Goal: Task Accomplishment & Management: Use online tool/utility

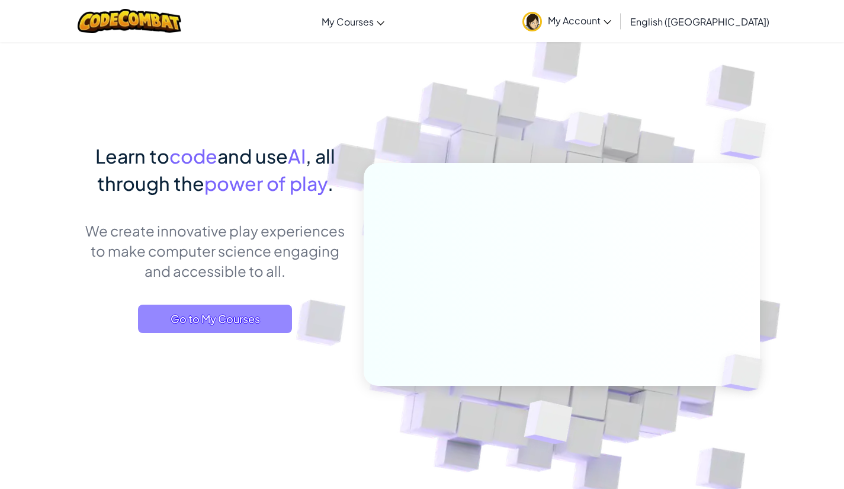
click at [271, 312] on span "Go to My Courses" at bounding box center [215, 318] width 154 height 28
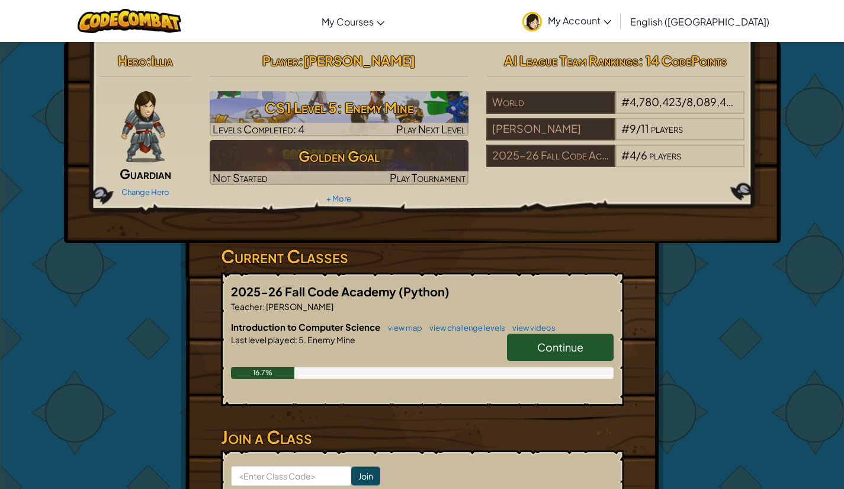
click at [553, 342] on span "Continue" at bounding box center [560, 347] width 46 height 14
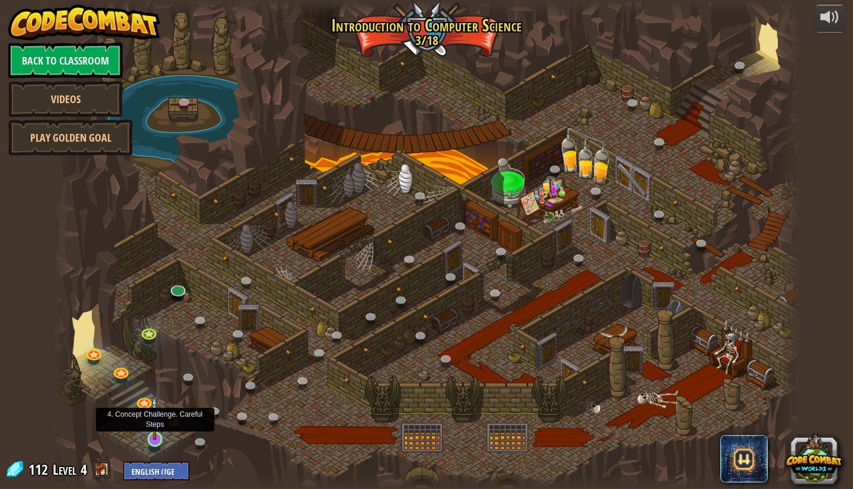
click at [162, 426] on img at bounding box center [155, 418] width 20 height 44
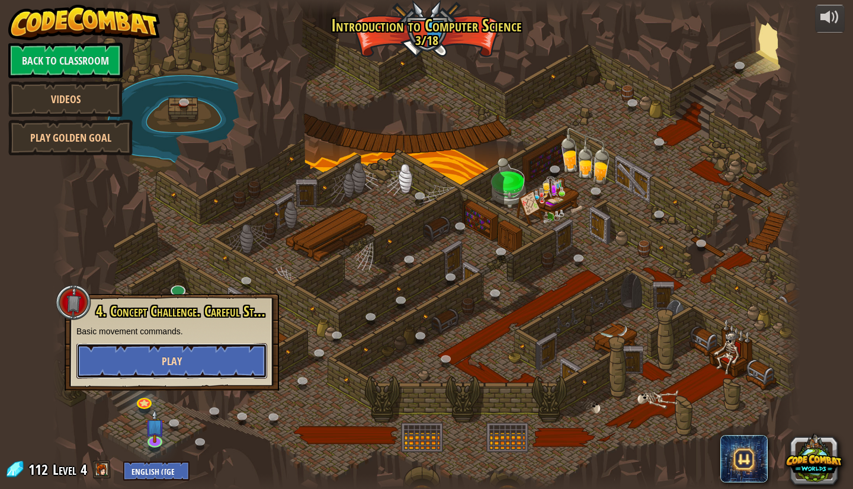
click at [191, 371] on button "Play" at bounding box center [171, 361] width 191 height 36
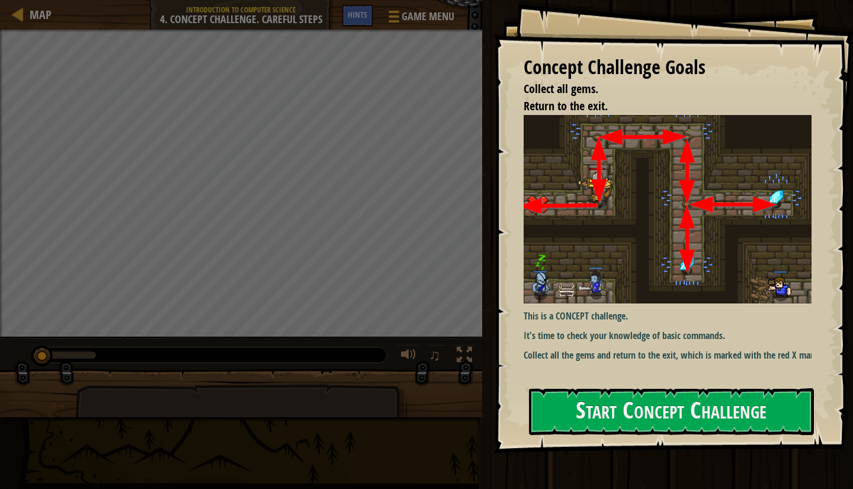
click at [631, 454] on div at bounding box center [671, 460] width 285 height 27
click at [640, 407] on button "Start Concept Challenge" at bounding box center [671, 411] width 285 height 47
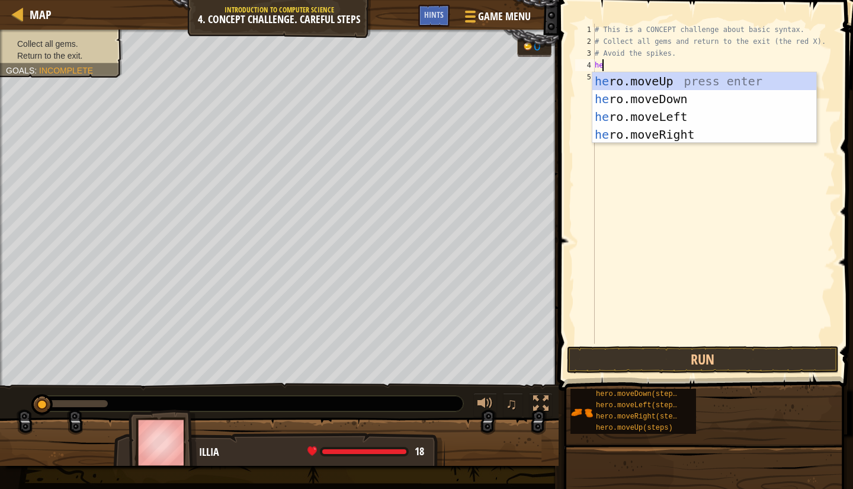
type textarea "her"
click at [620, 79] on div "her o.moveUp press enter her o.moveDown press enter her o.moveLeft press enter …" at bounding box center [704, 125] width 224 height 107
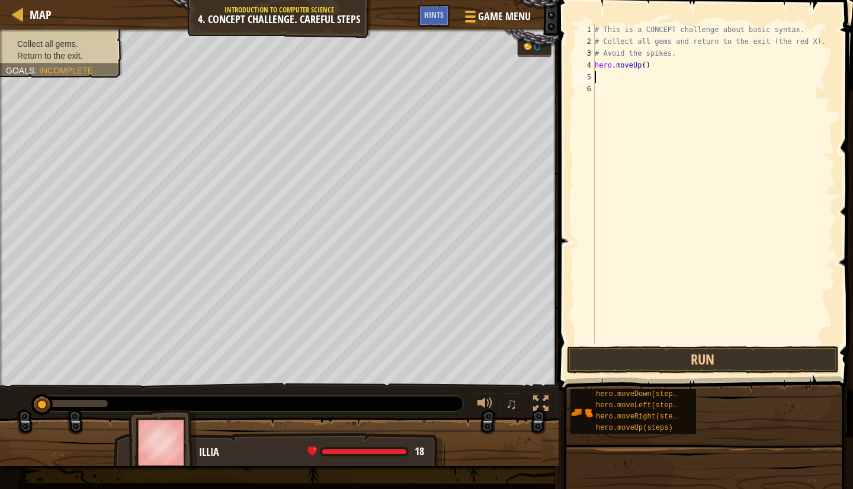
type textarea "h"
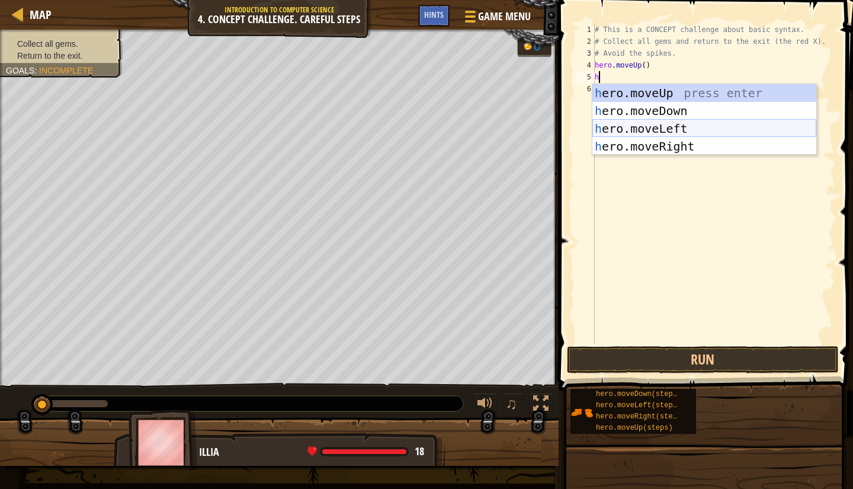
click at [659, 129] on div "h ero.moveUp press enter h ero.moveDown press enter h ero.moveLeft press enter …" at bounding box center [704, 137] width 224 height 107
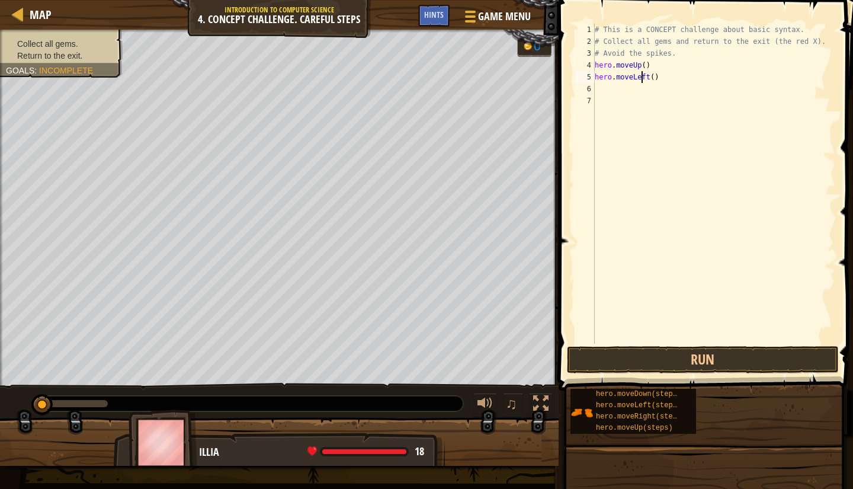
click at [641, 79] on div "# This is a CONCEPT challenge about basic syntax. # Collect all gems and return…" at bounding box center [713, 196] width 243 height 344
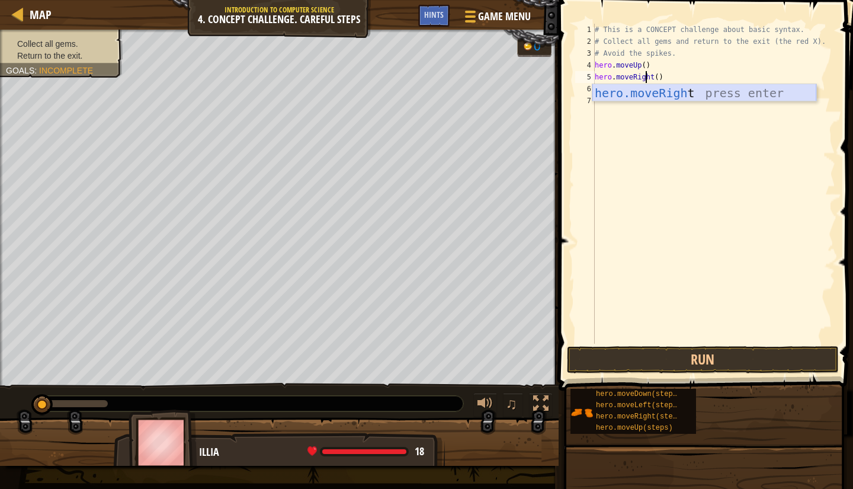
click at [694, 89] on div "hero.moveRigh t press enter" at bounding box center [704, 110] width 224 height 53
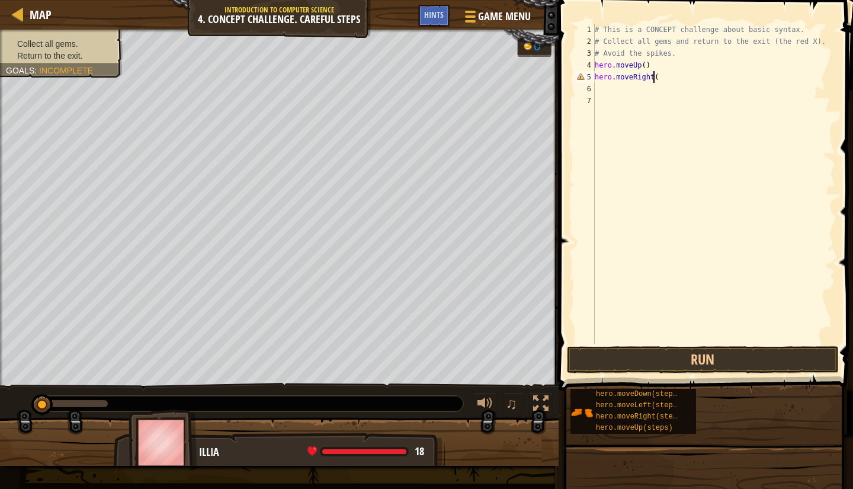
type textarea "hero.moveRight()"
click at [621, 89] on div "# This is a CONCEPT challenge about basic syntax. # Collect all gems and return…" at bounding box center [713, 196] width 243 height 344
click at [689, 362] on button "Run" at bounding box center [703, 359] width 272 height 27
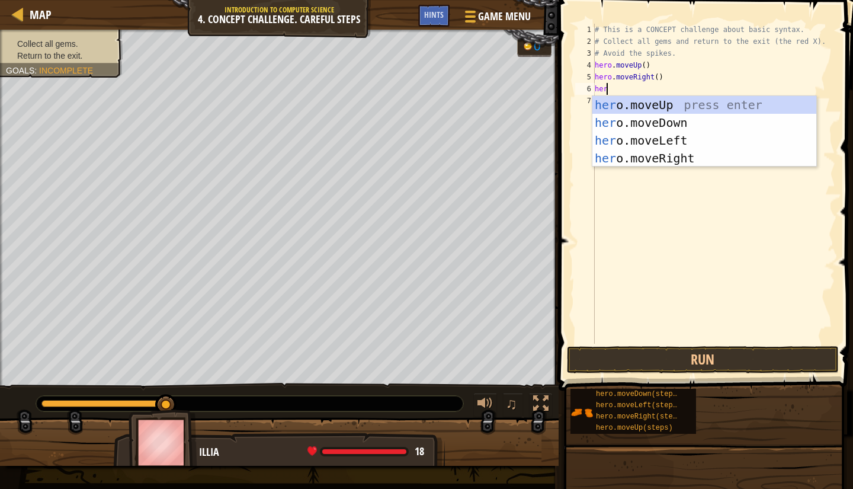
type textarea "hero"
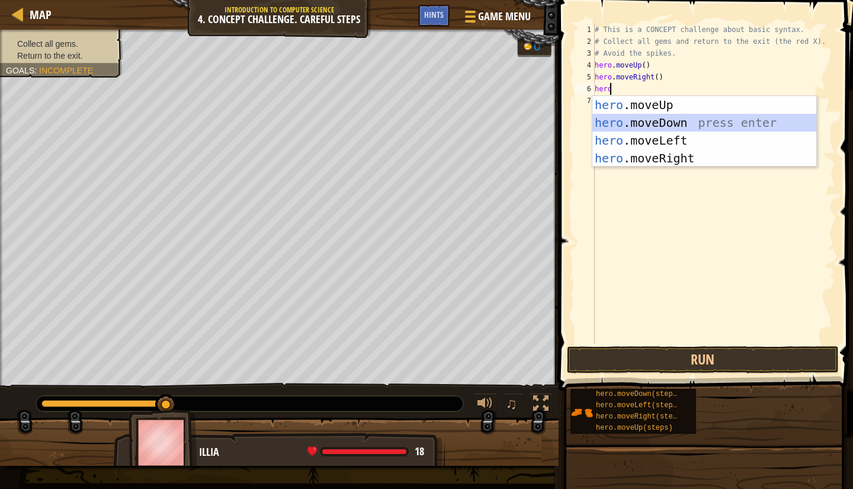
click at [672, 123] on div "hero .moveUp press enter hero .moveDown press enter hero .moveLeft press enter …" at bounding box center [704, 149] width 224 height 107
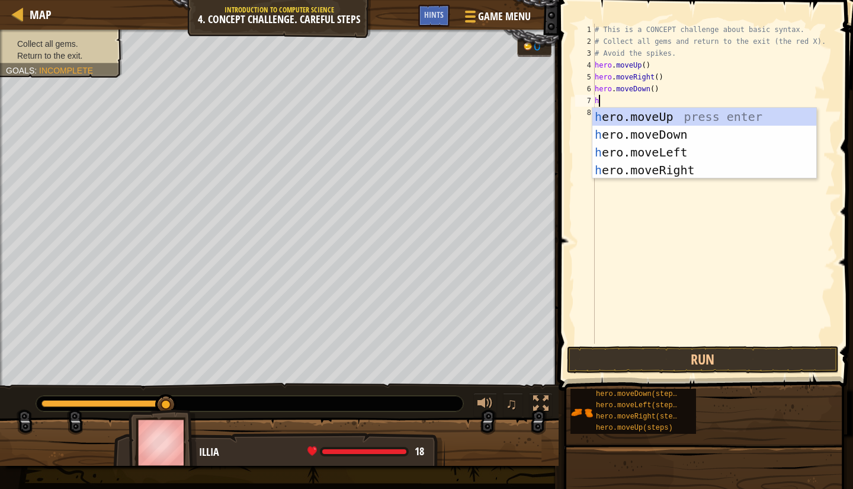
type textarea "her"
click at [665, 130] on div "her o.moveUp press enter her o.moveDown press enter her o.moveLeft press enter …" at bounding box center [704, 161] width 224 height 107
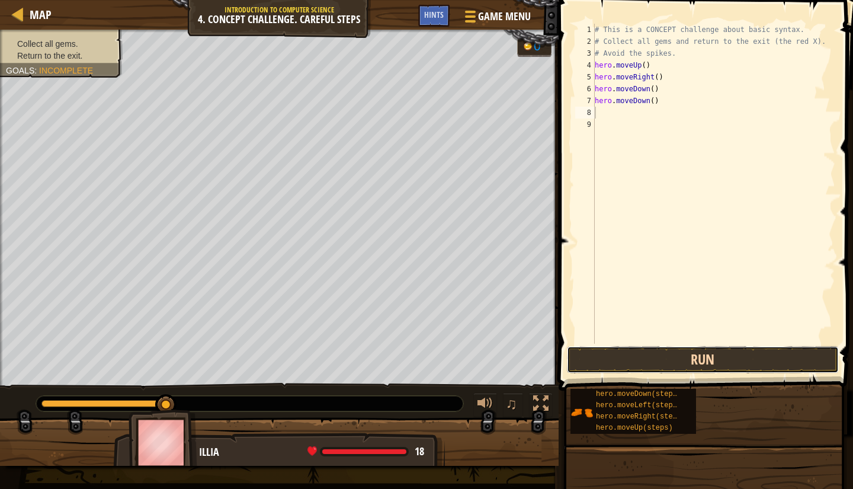
click at [687, 351] on button "Run" at bounding box center [703, 359] width 272 height 27
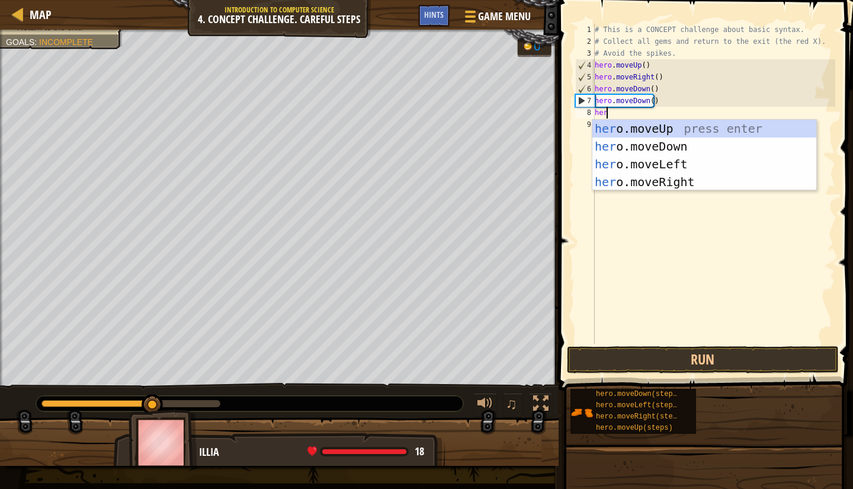
type textarea "hero"
click at [685, 127] on div "hero .moveUp press enter hero .moveDown press enter hero .moveLeft press enter …" at bounding box center [704, 173] width 224 height 107
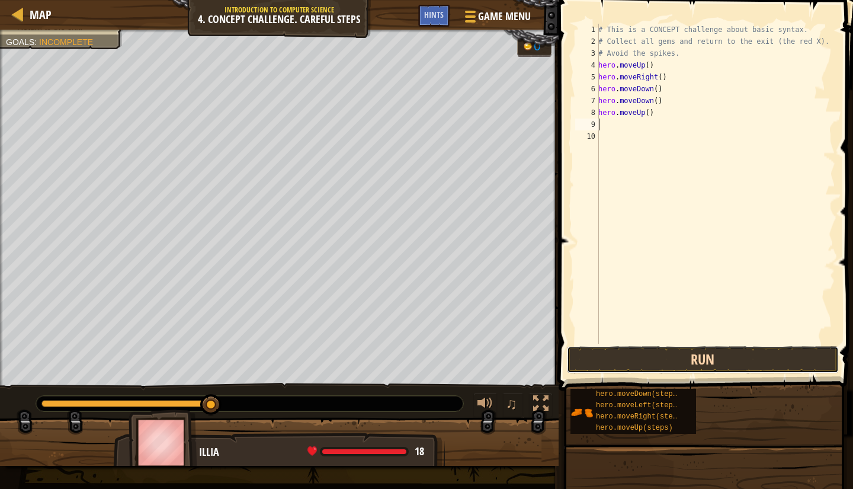
click at [688, 357] on button "Run" at bounding box center [703, 359] width 272 height 27
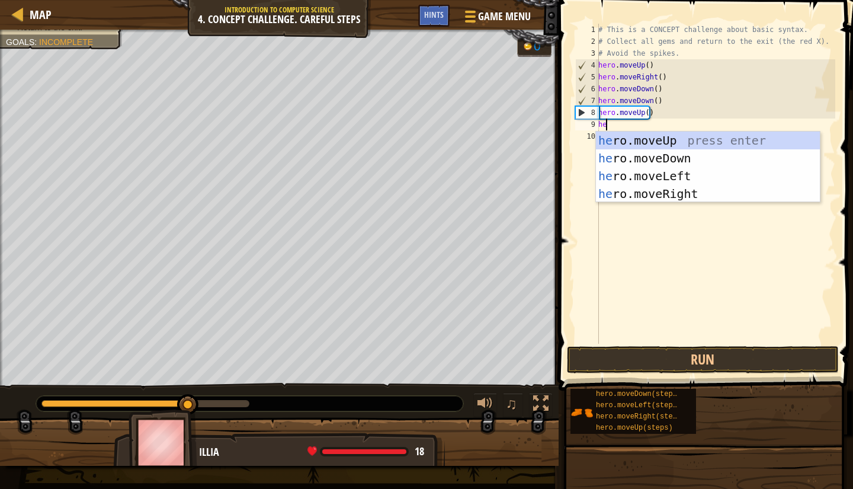
type textarea "her"
click at [688, 190] on div "her o.moveUp press enter her o.moveDown press enter her o.moveLeft press enter …" at bounding box center [708, 184] width 224 height 107
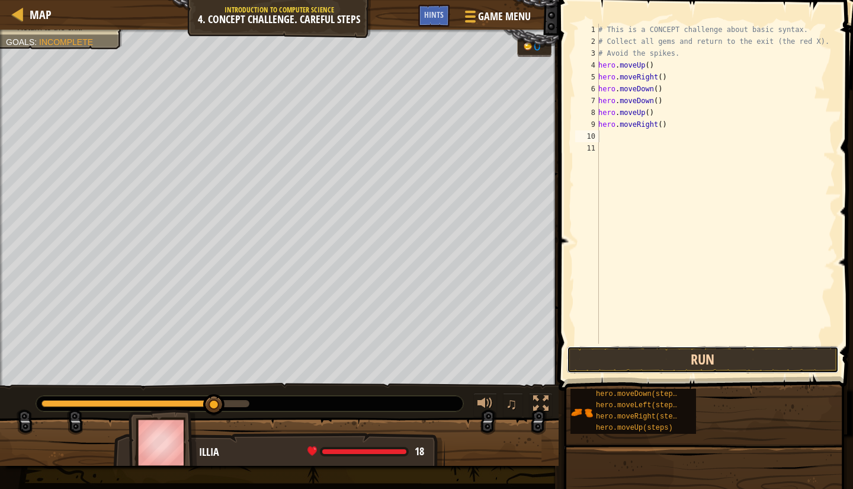
click at [734, 347] on button "Run" at bounding box center [703, 359] width 272 height 27
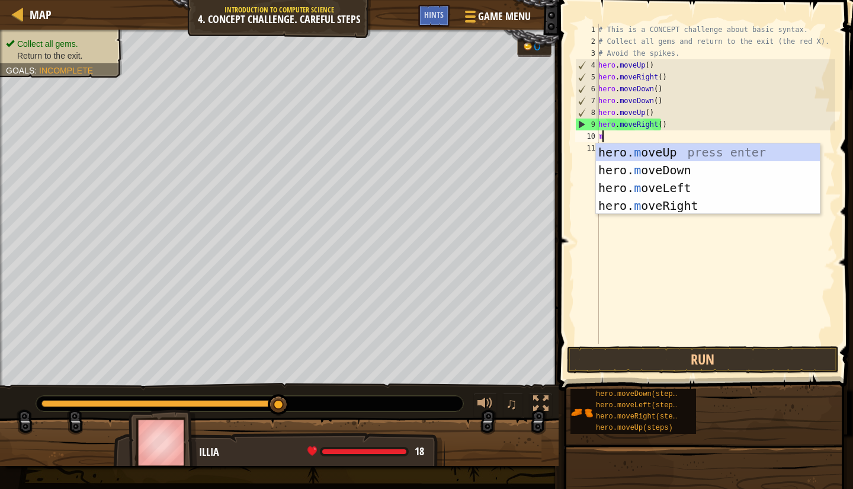
type textarea "mo"
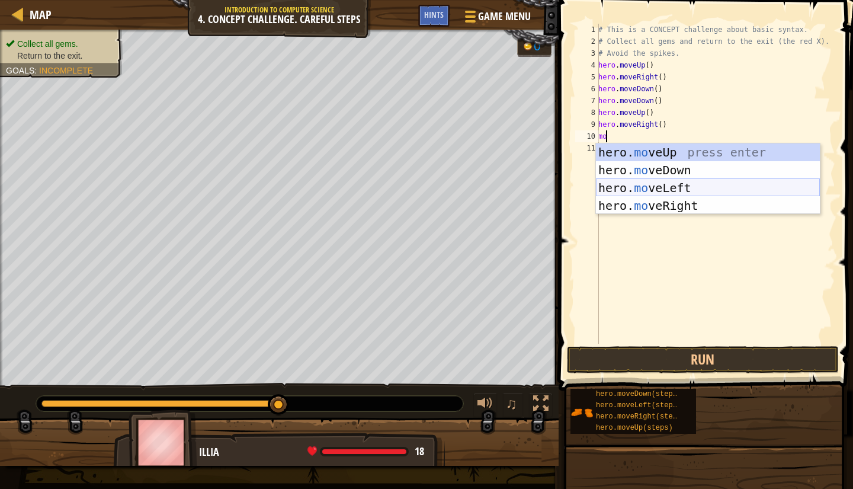
click at [682, 193] on div "hero. mo veUp press enter hero. mo veDown press enter hero. mo veLeft press ent…" at bounding box center [708, 196] width 224 height 107
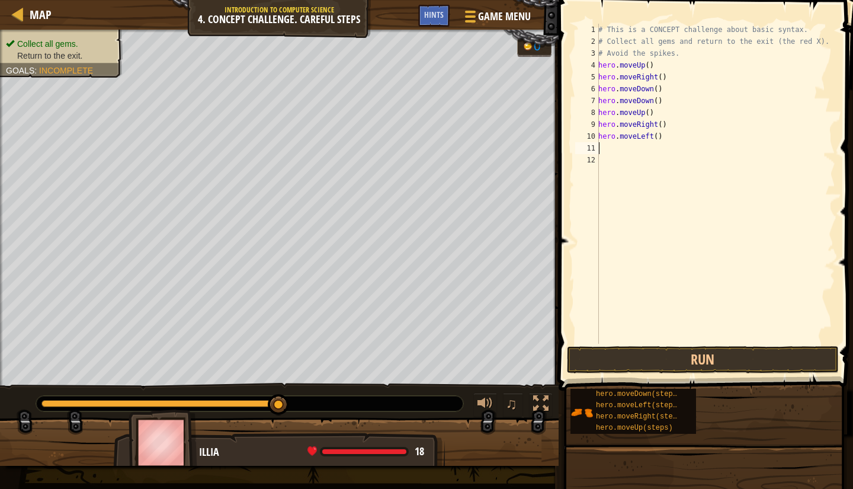
type textarea "mo"
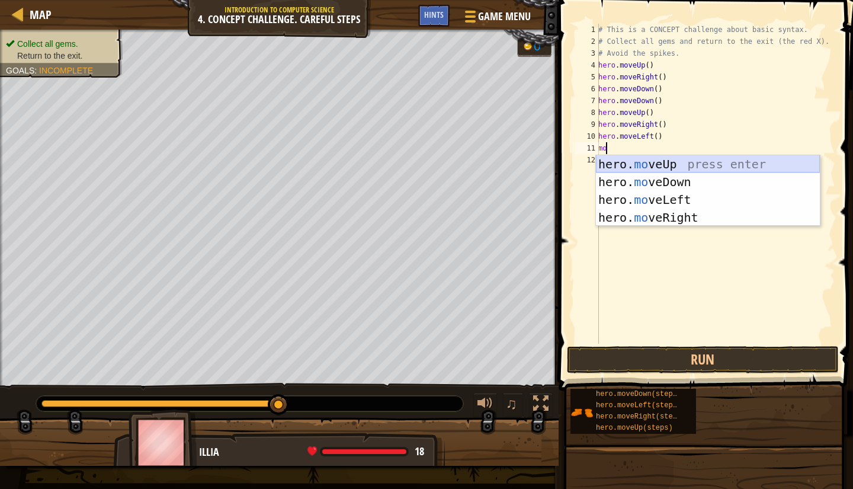
click at [672, 162] on div "hero. mo veUp press enter hero. mo veDown press enter hero. mo veLeft press ent…" at bounding box center [708, 208] width 224 height 107
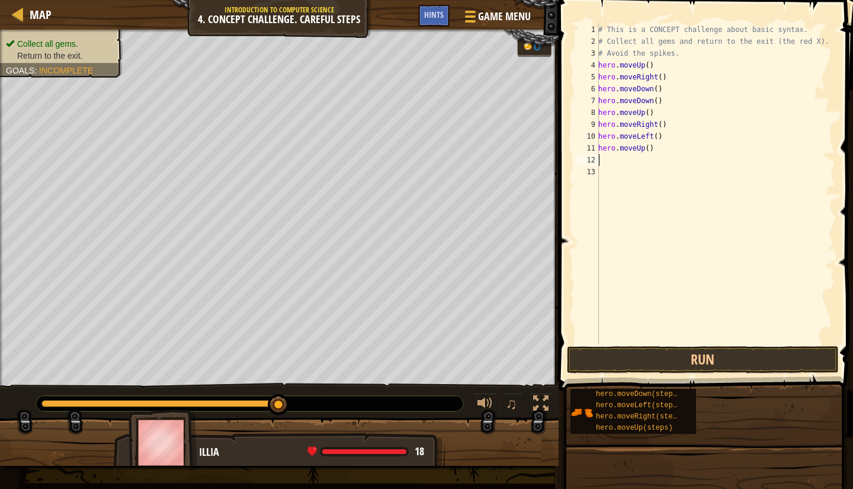
type textarea "mo"
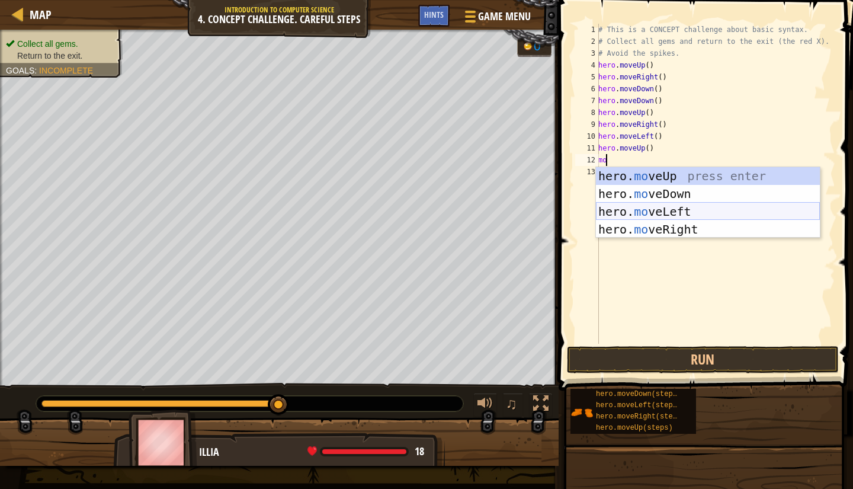
click at [690, 210] on div "hero. mo veUp press enter hero. mo veDown press enter hero. mo veLeft press ent…" at bounding box center [708, 220] width 224 height 107
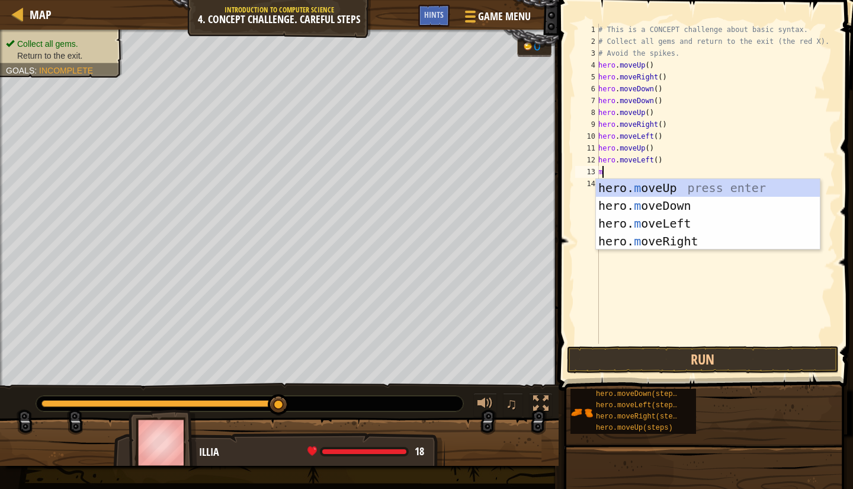
type textarea "mo"
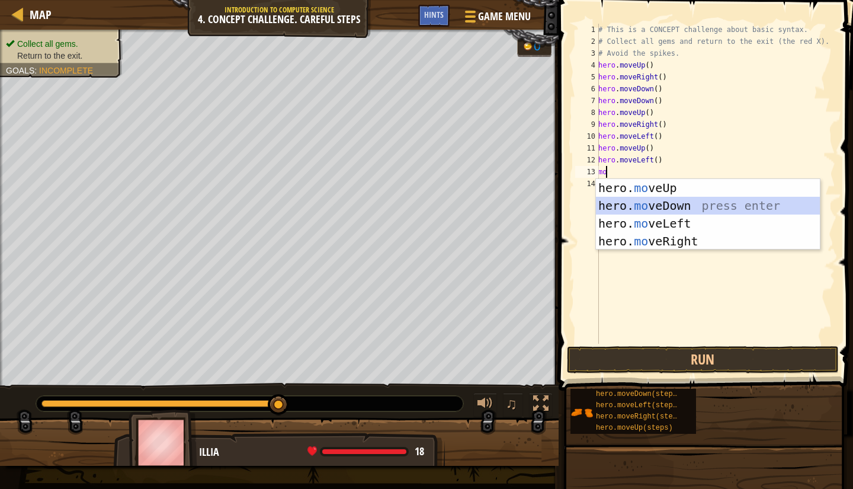
click at [676, 203] on div "hero. mo veUp press enter hero. mo veDown press enter hero. mo veLeft press ent…" at bounding box center [708, 232] width 224 height 107
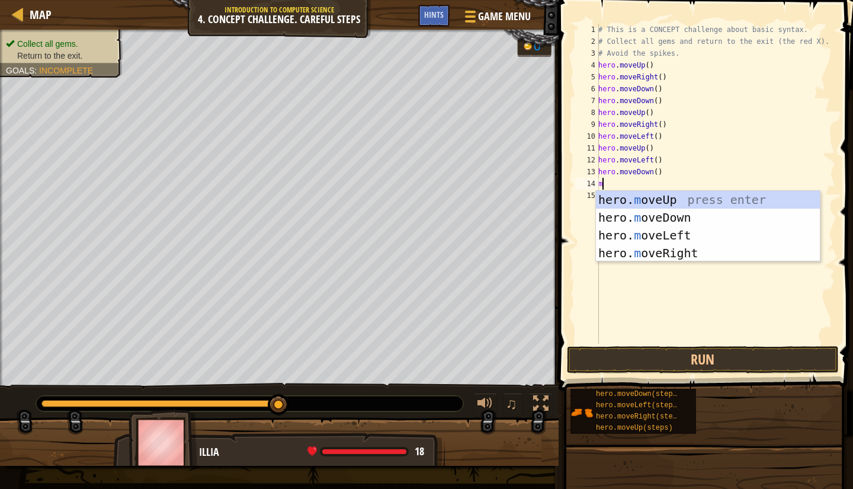
type textarea "mo"
click at [681, 232] on div "hero. mo veUp press enter hero. mo veDown press enter hero. mo veLeft press ent…" at bounding box center [708, 244] width 224 height 107
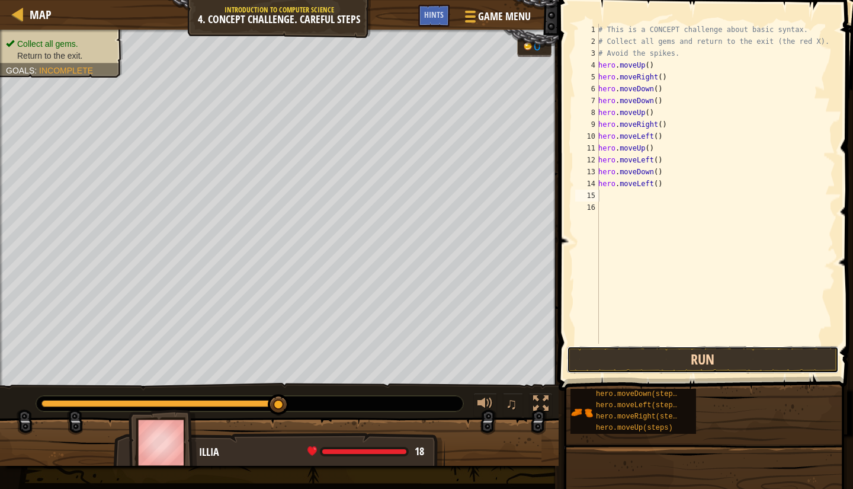
click at [687, 358] on button "Run" at bounding box center [703, 359] width 272 height 27
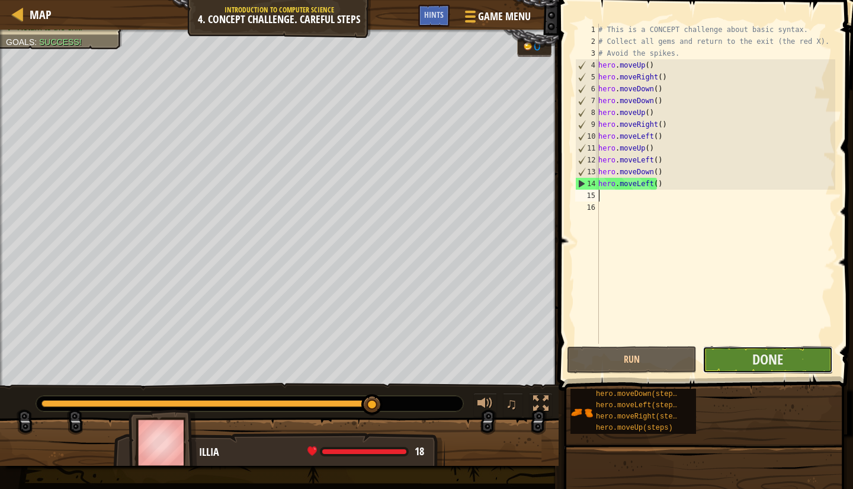
click at [793, 356] on button "Done" at bounding box center [767, 359] width 130 height 27
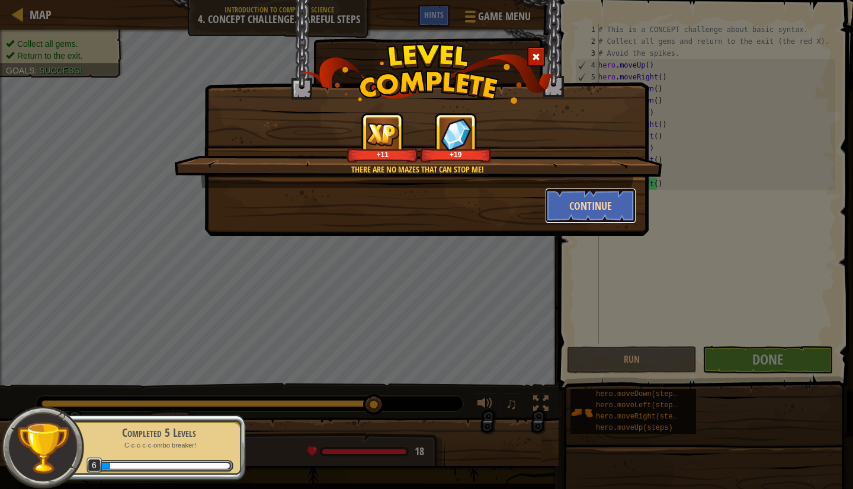
click at [608, 206] on button "Continue" at bounding box center [591, 206] width 92 height 36
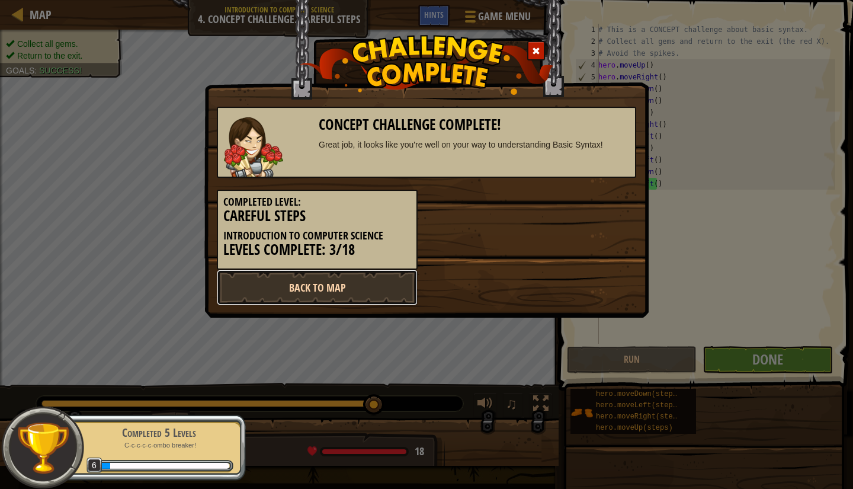
click at [368, 277] on link "Back to Map" at bounding box center [317, 287] width 201 height 36
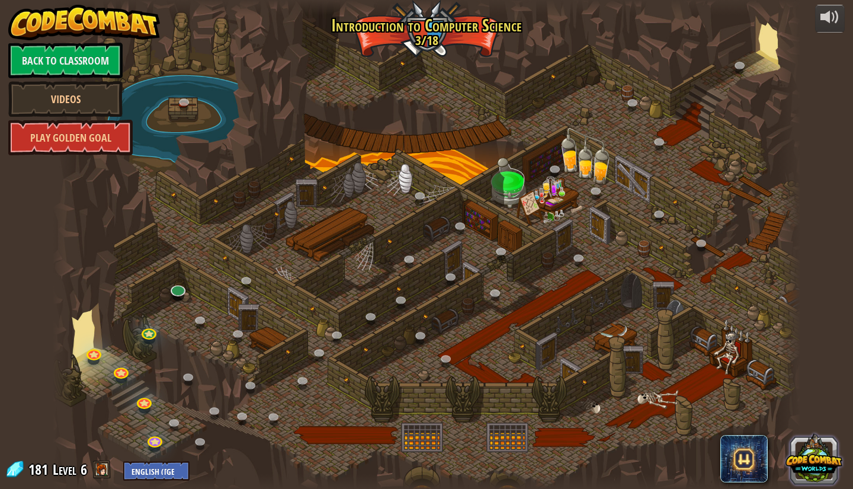
click at [809, 464] on button at bounding box center [813, 457] width 57 height 57
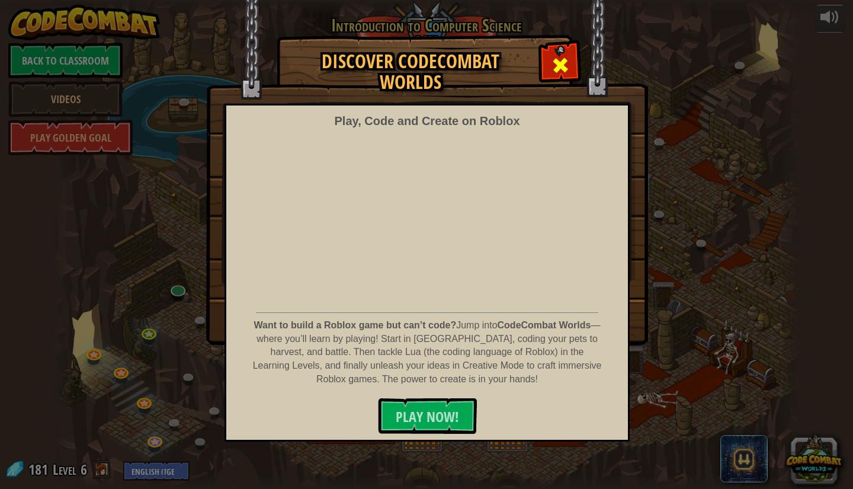
click at [566, 61] on span at bounding box center [560, 65] width 19 height 19
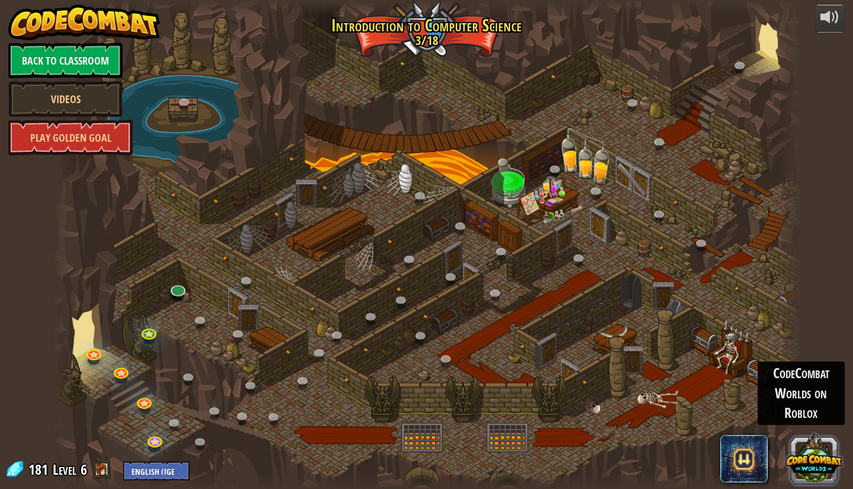
click at [814, 444] on button at bounding box center [813, 457] width 57 height 57
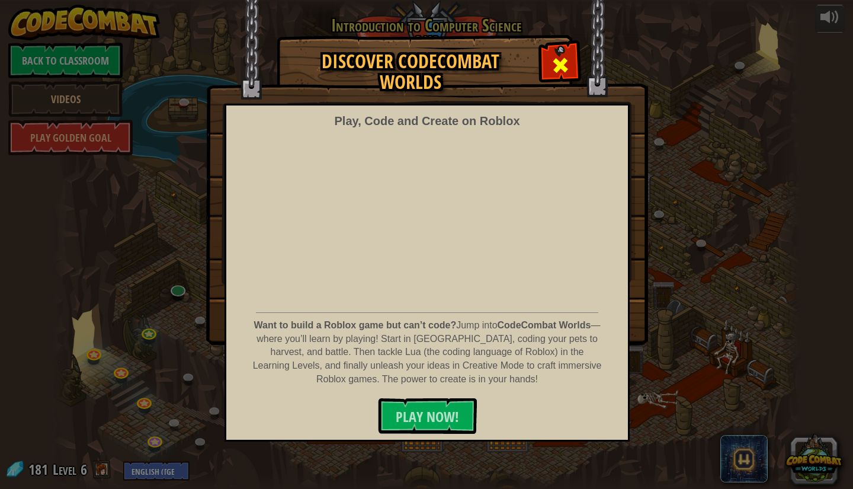
click at [561, 63] on span at bounding box center [560, 65] width 19 height 19
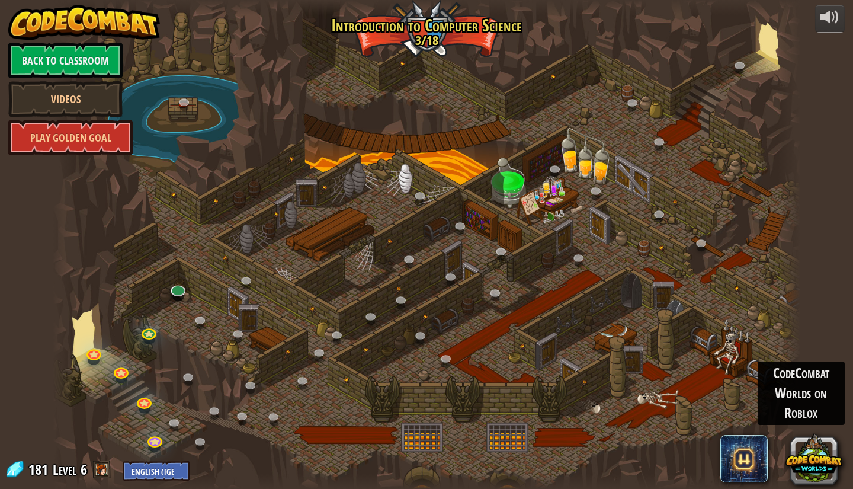
click at [500, 188] on div at bounding box center [426, 244] width 747 height 489
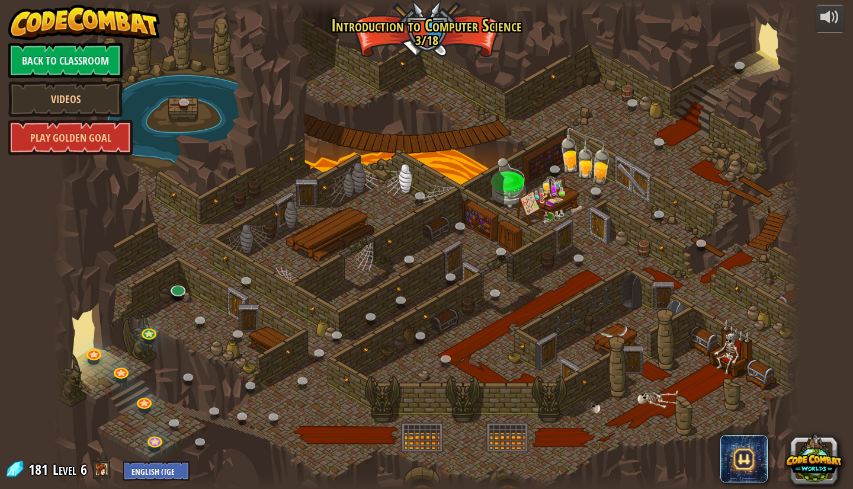
click at [458, 63] on div at bounding box center [426, 244] width 747 height 489
